Goal: Task Accomplishment & Management: Use online tool/utility

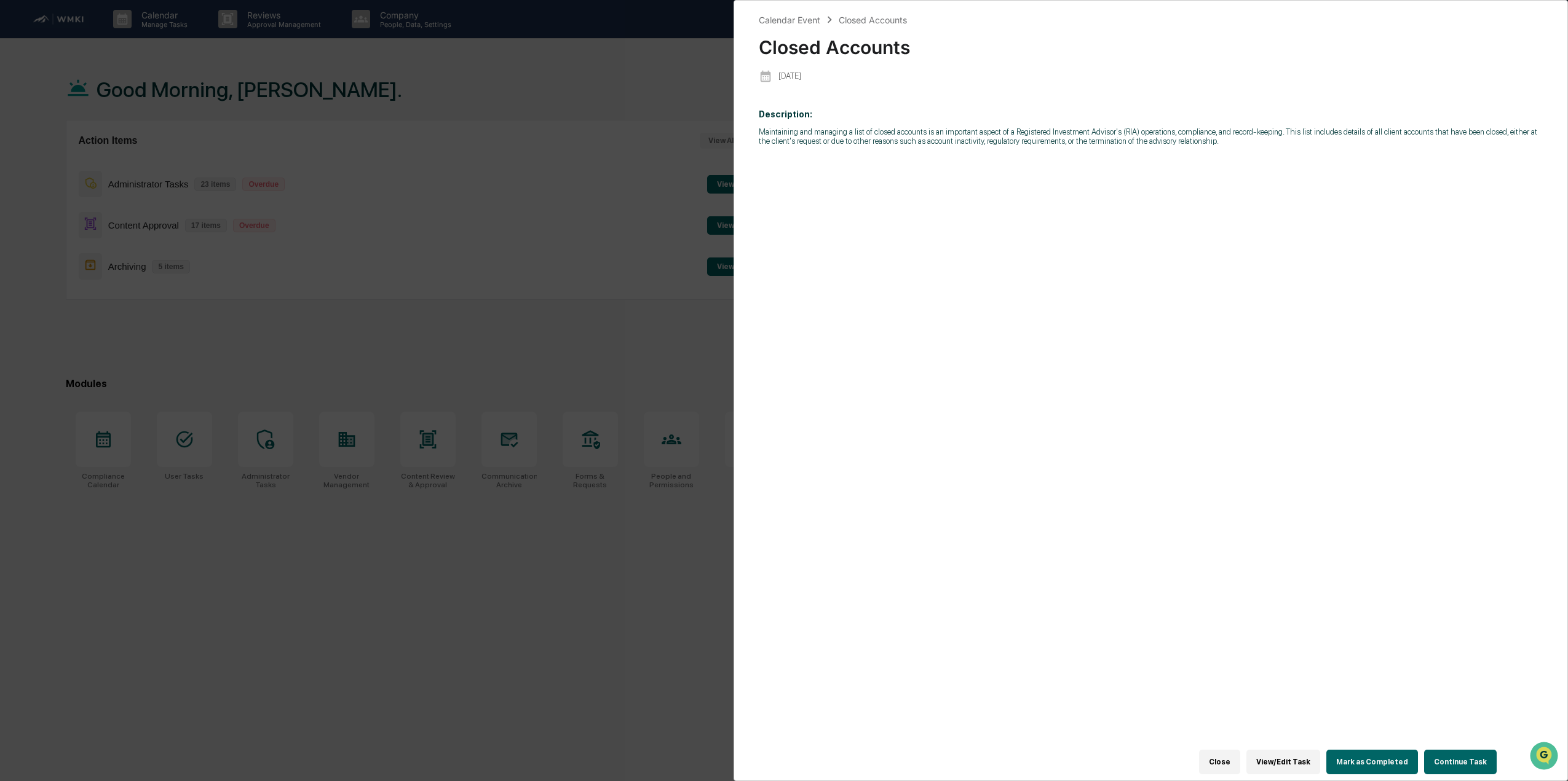
click at [558, 101] on div "Calendar Event Closed Accounts Closed Accounts [DATE] Description: Maintaining …" at bounding box center [784, 390] width 1568 height 781
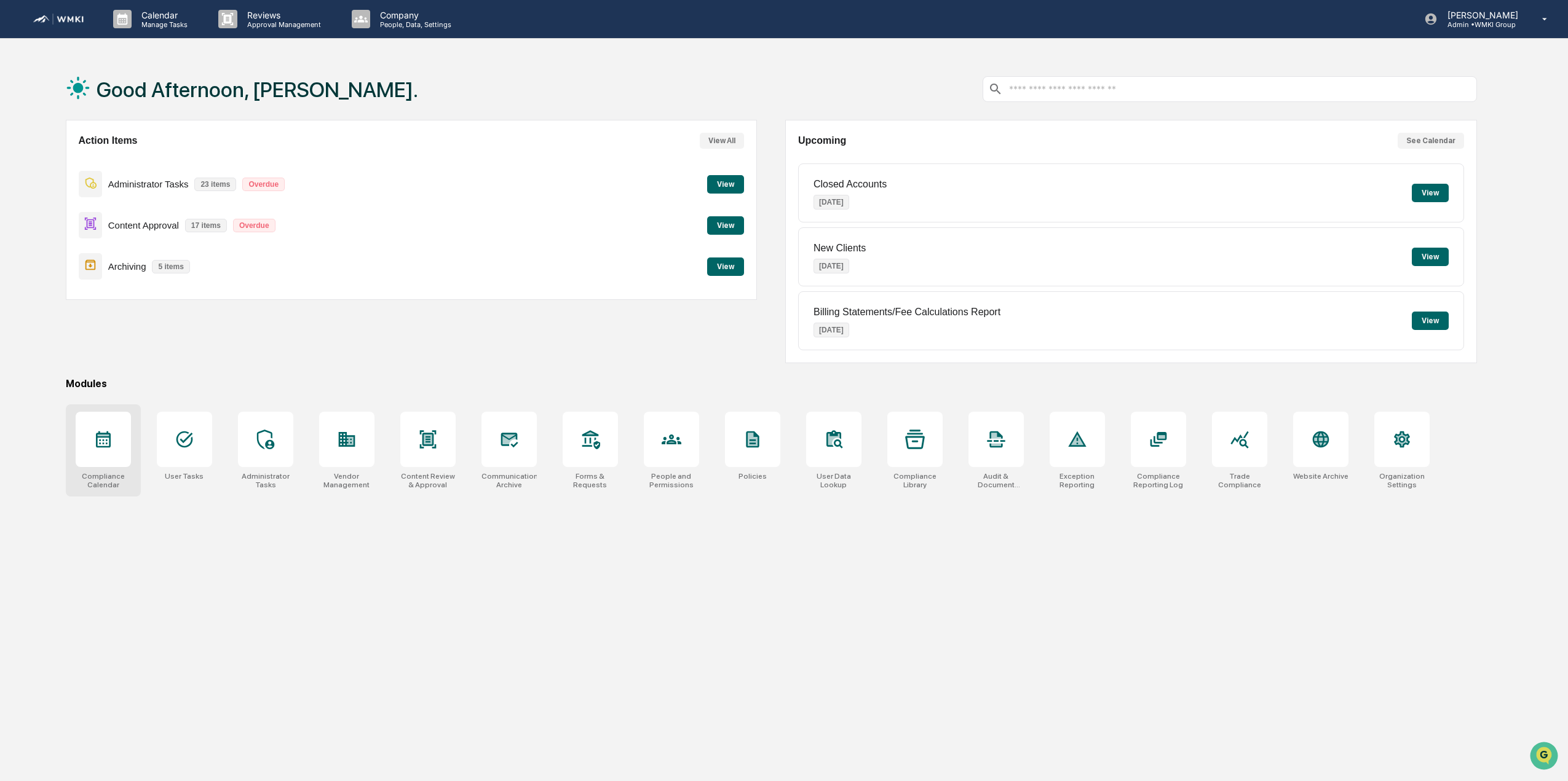
click at [105, 440] on icon at bounding box center [104, 440] width 20 height 20
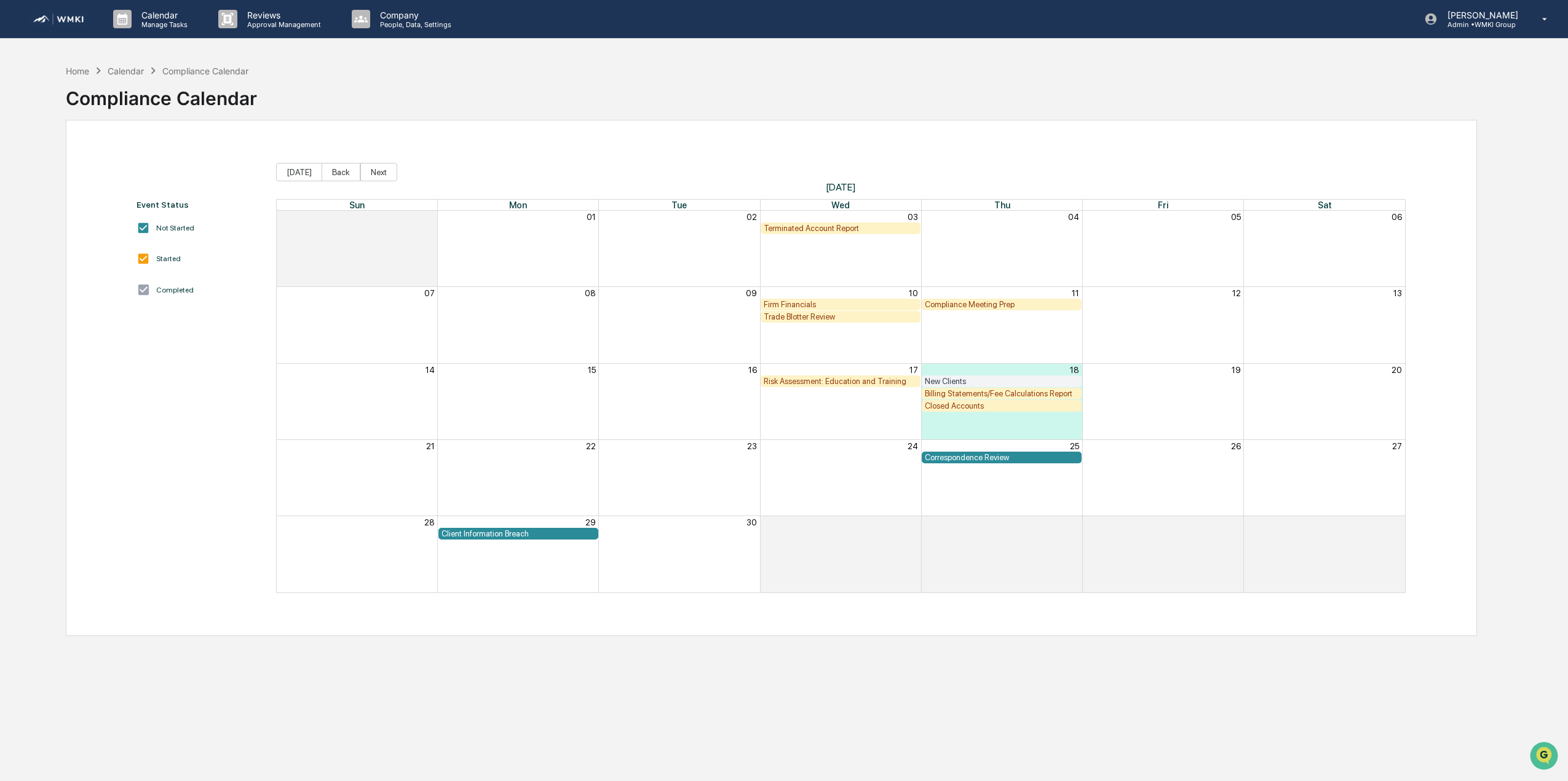
click at [864, 383] on div "Risk Assessment: Education and Training" at bounding box center [840, 381] width 154 height 9
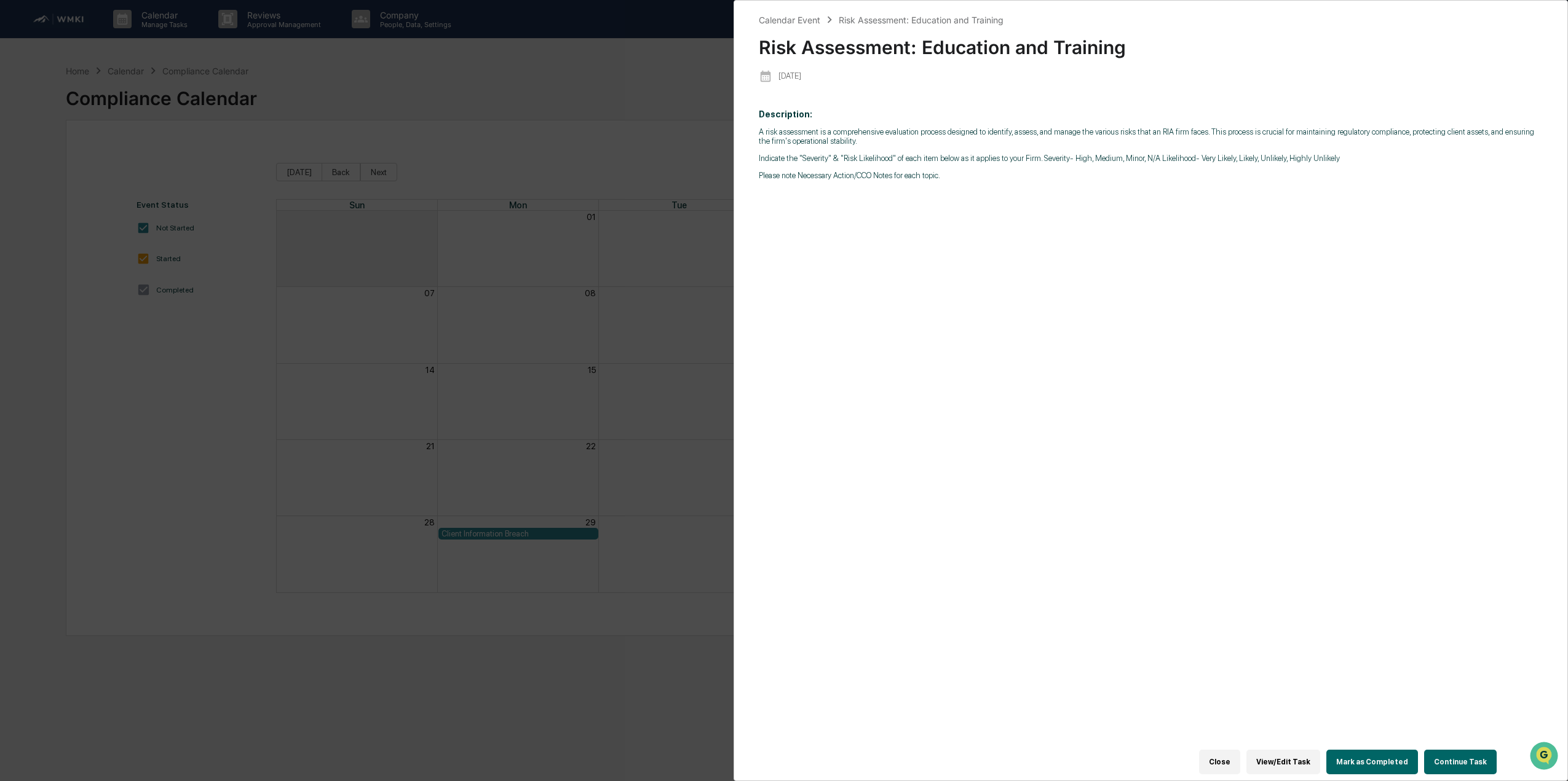
click at [585, 94] on div "Calendar Event Risk Assessment: Education and Training Risk Assessment: Educati…" at bounding box center [784, 390] width 1568 height 781
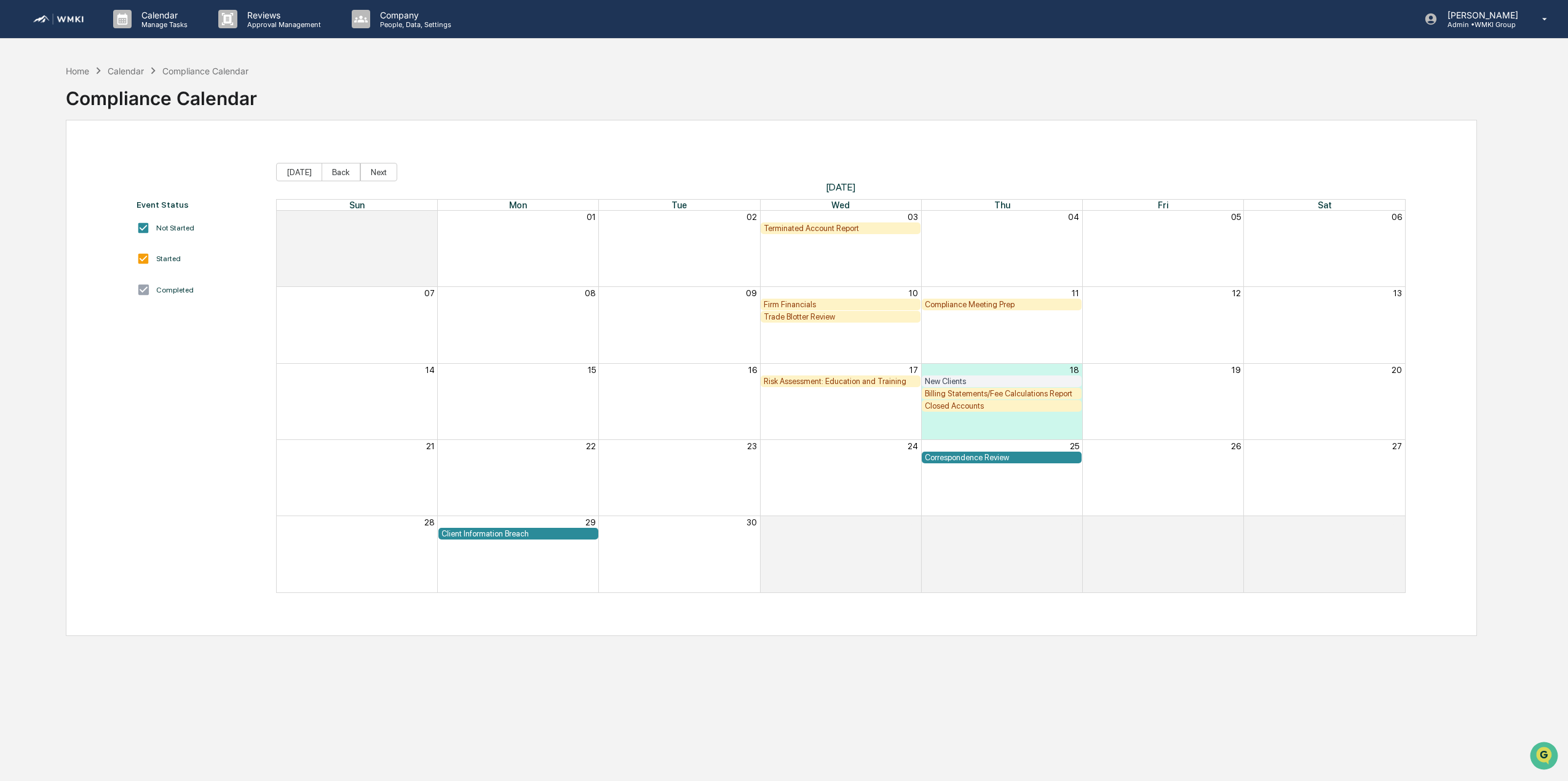
click at [852, 229] on div "Terminated Account Report" at bounding box center [840, 228] width 154 height 9
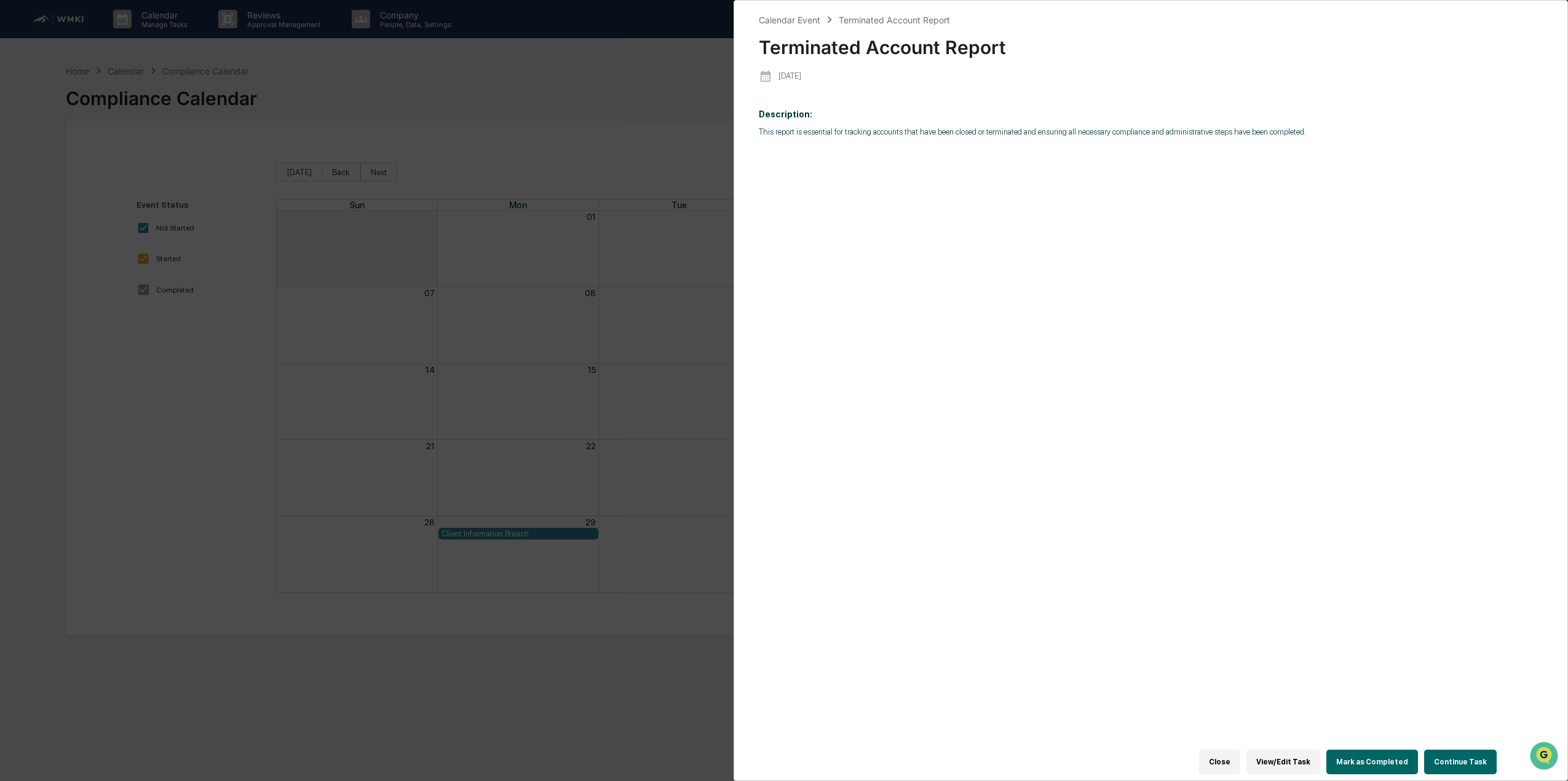
click at [1446, 750] on button "Continue Task" at bounding box center [1460, 762] width 73 height 24
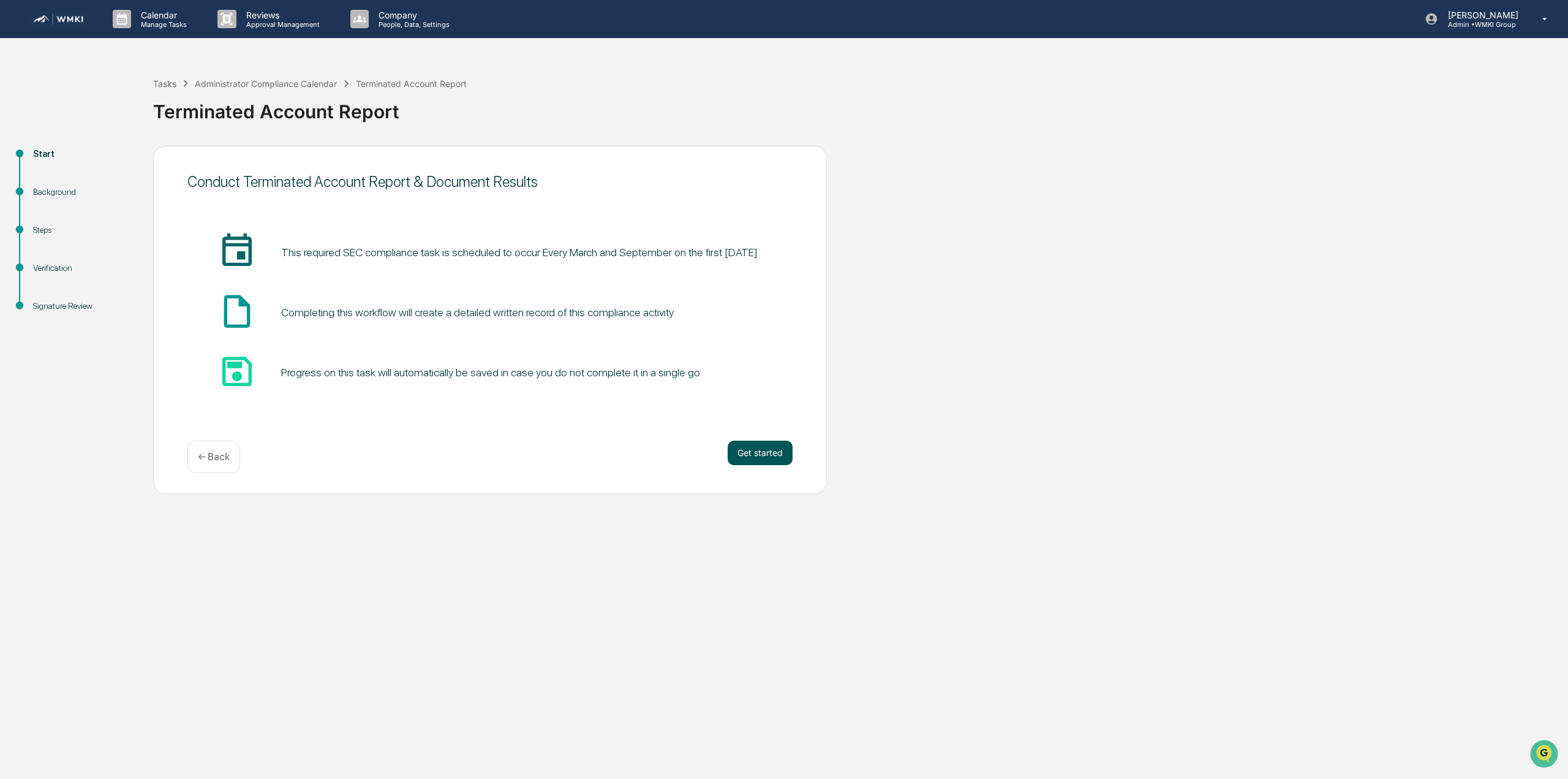
click at [747, 453] on button "Get started" at bounding box center [759, 453] width 65 height 24
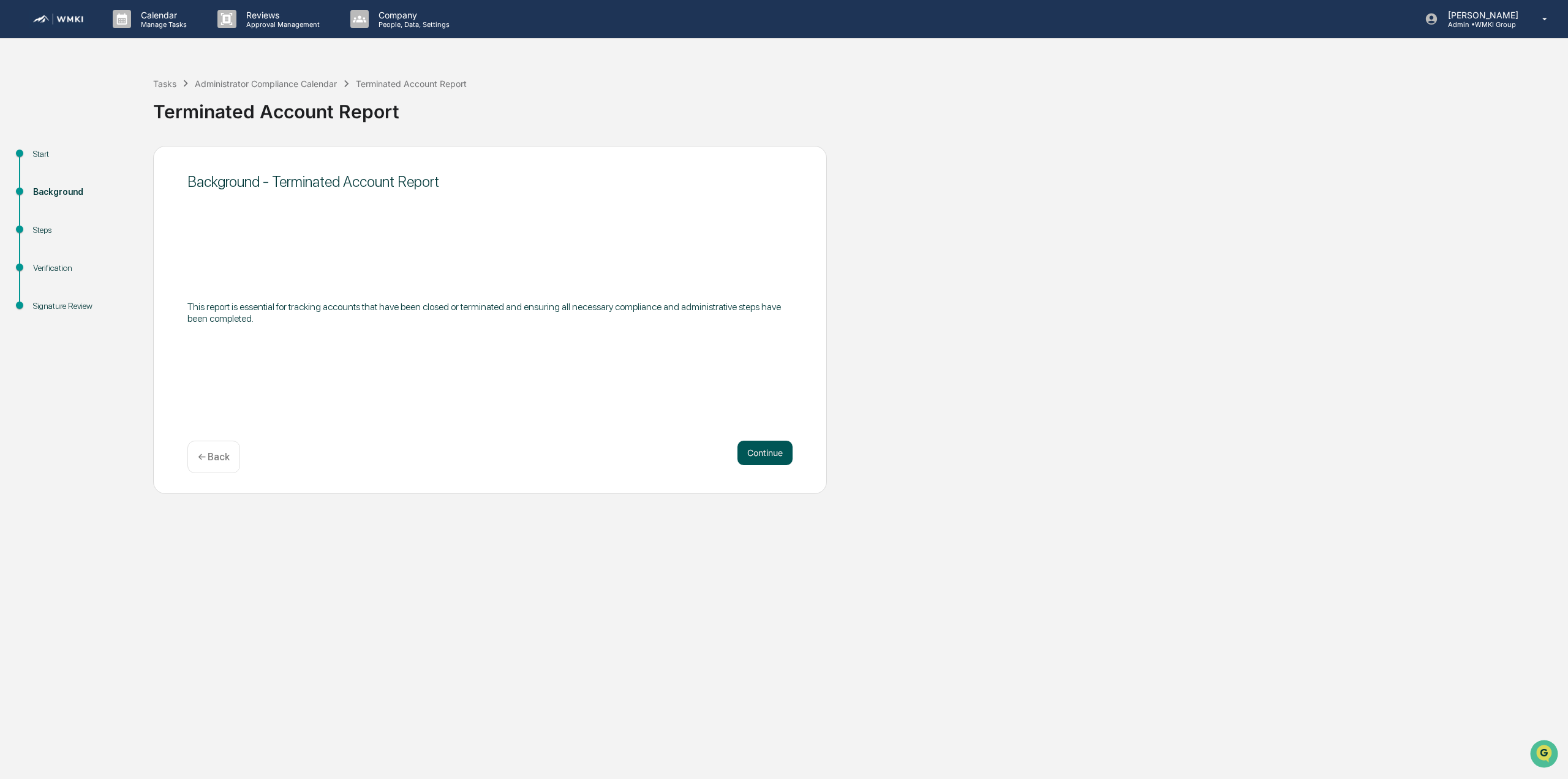
click at [746, 453] on button "Continue" at bounding box center [764, 453] width 55 height 24
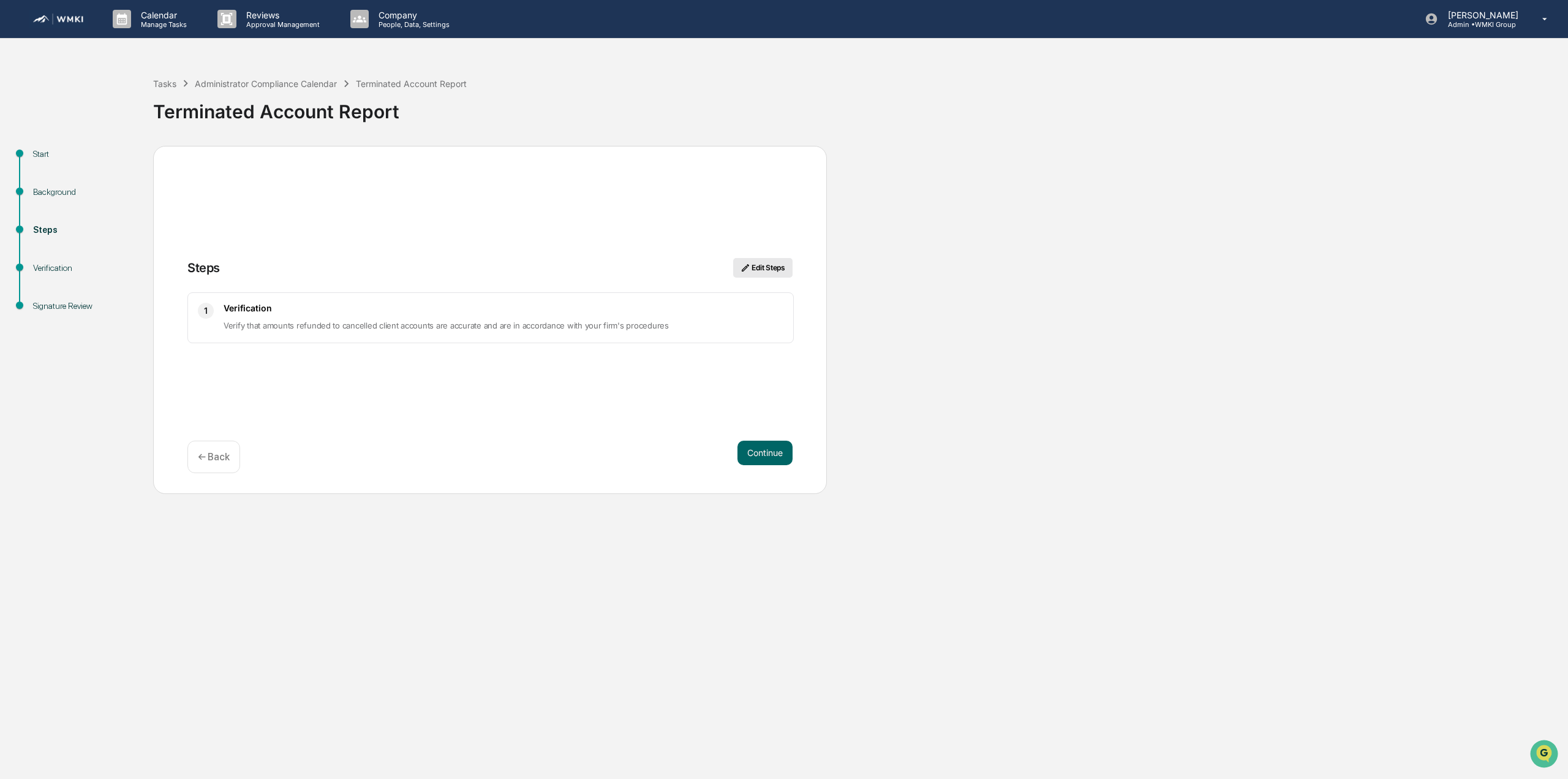
click at [767, 266] on button "Edit Steps" at bounding box center [762, 268] width 59 height 20
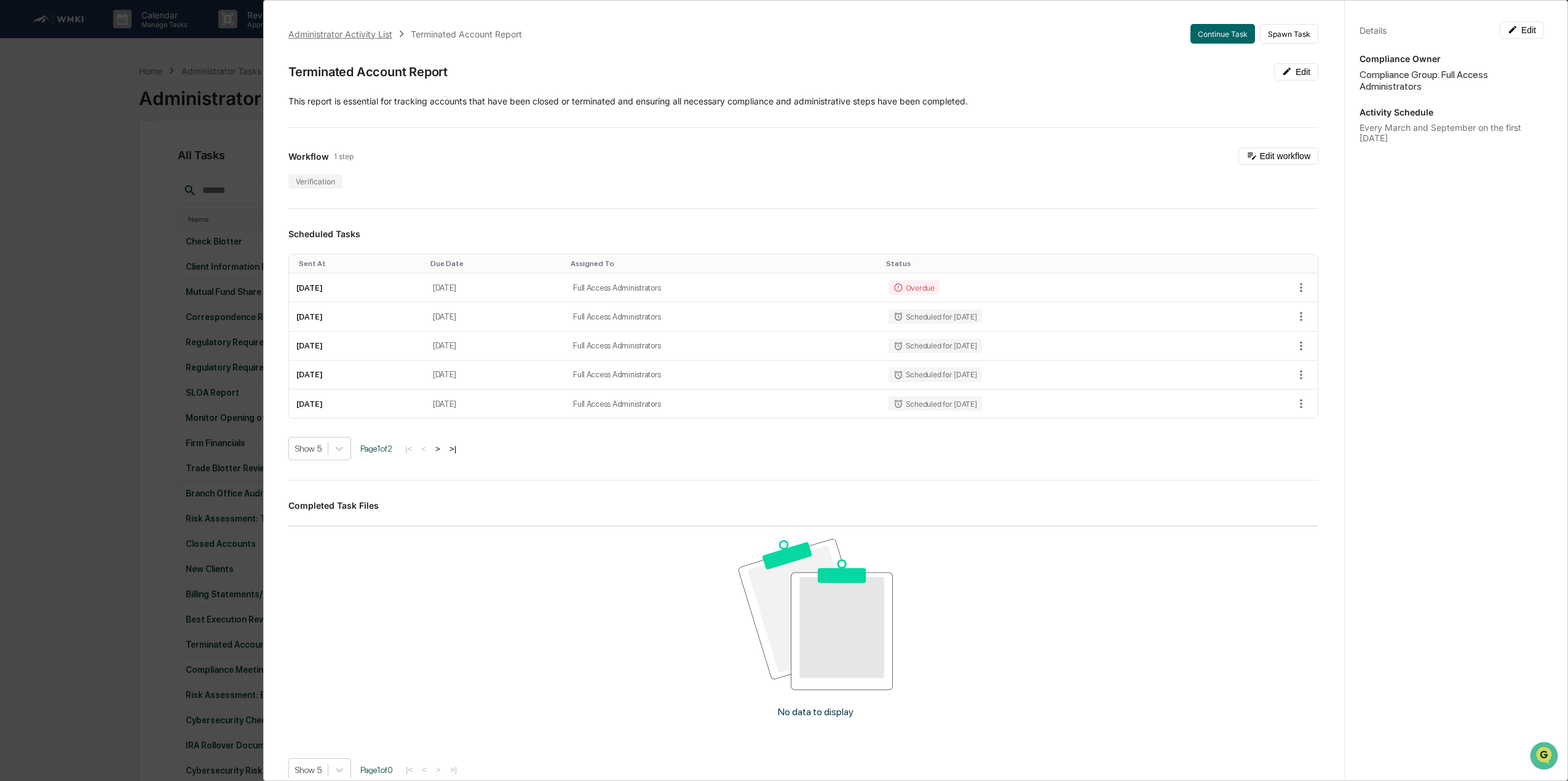
click at [359, 37] on div "Administrator Activity List" at bounding box center [340, 34] width 104 height 11
